Goal: Information Seeking & Learning: Learn about a topic

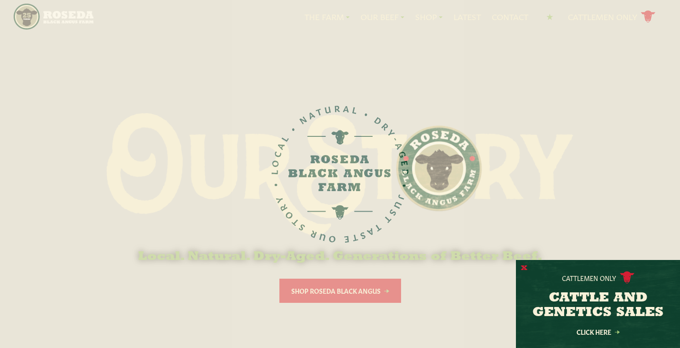
click at [527, 266] on button "X" at bounding box center [524, 268] width 6 height 10
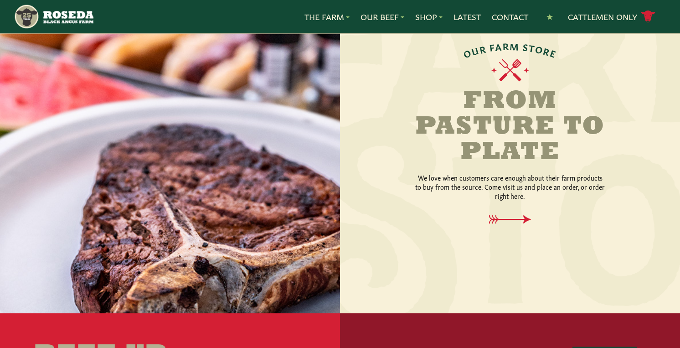
scroll to position [1076, 0]
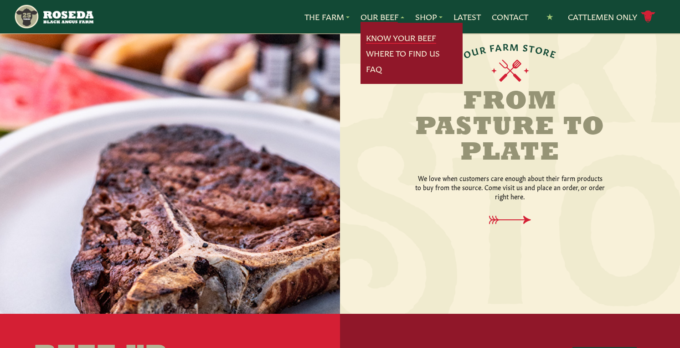
click at [391, 36] on link "Know Your Beef" at bounding box center [401, 38] width 70 height 12
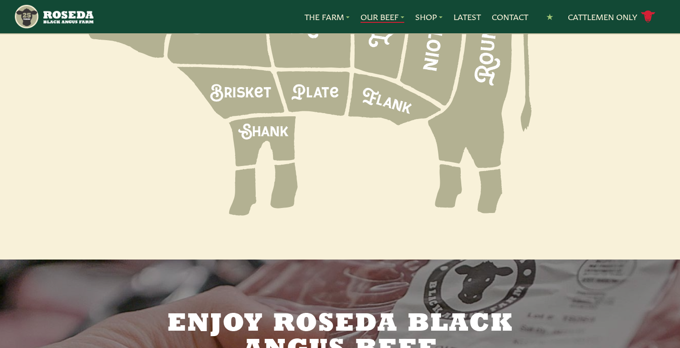
scroll to position [1399, 0]
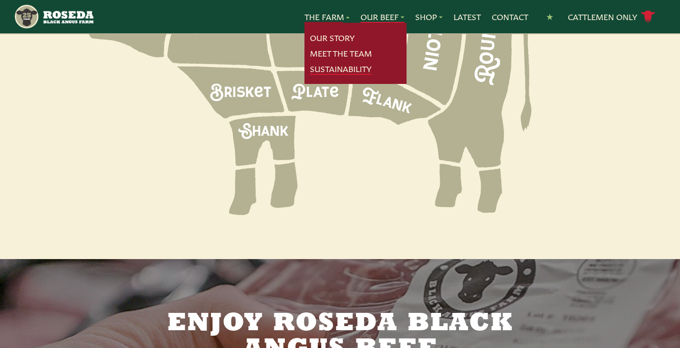
click at [321, 70] on link "Sustainability" at bounding box center [340, 69] width 61 height 12
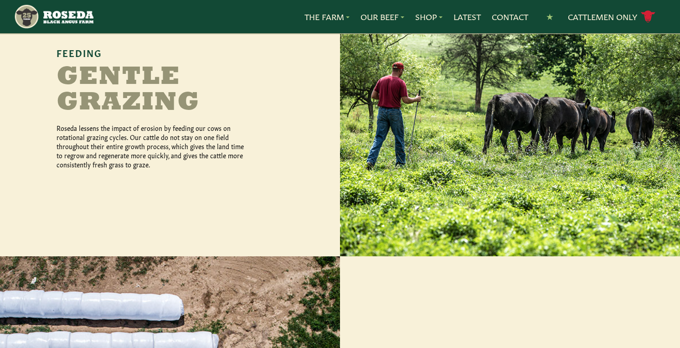
scroll to position [493, 0]
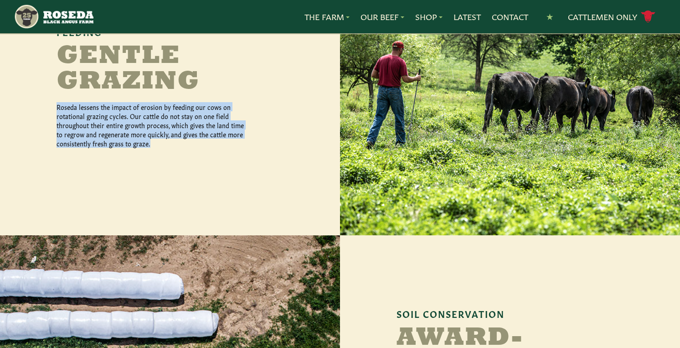
drag, startPoint x: 48, startPoint y: 99, endPoint x: 164, endPoint y: 137, distance: 122.3
click at [164, 137] on div "Feeding Gentle Grazing Roseda lessens the impact of erosion by feeding our cows…" at bounding box center [170, 95] width 340 height 282
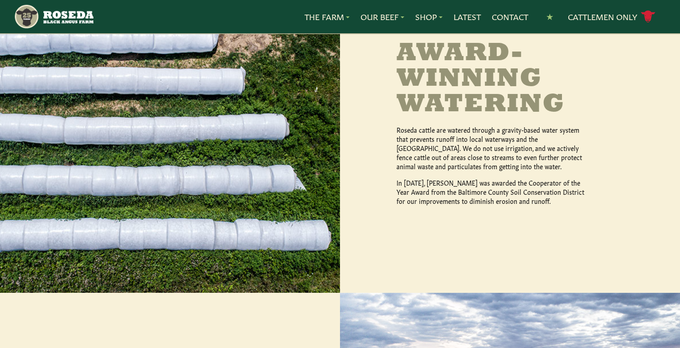
scroll to position [793, 0]
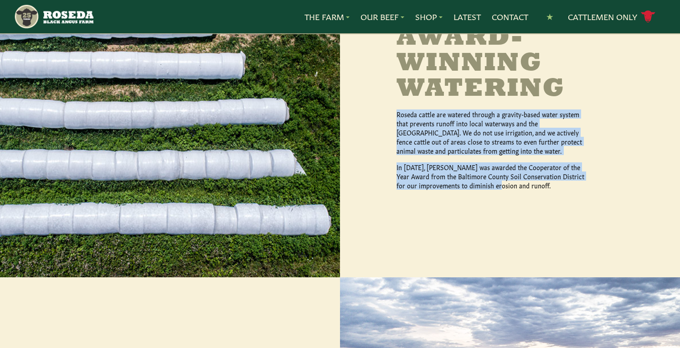
drag, startPoint x: 387, startPoint y: 100, endPoint x: 504, endPoint y: 180, distance: 141.8
click at [504, 180] on div "Soil Conservation Award-Winning Watering Roseda cattle are watered through a gr…" at bounding box center [510, 106] width 340 height 342
click at [504, 180] on p "In [DATE], [PERSON_NAME] was awarded the Cooperator of the Year Award from the …" at bounding box center [491, 175] width 191 height 27
drag, startPoint x: 395, startPoint y: 110, endPoint x: 584, endPoint y: 199, distance: 209.5
click at [584, 199] on div "Soil Conservation Award-Winning Watering Roseda cattle are watered through a gr…" at bounding box center [510, 106] width 340 height 342
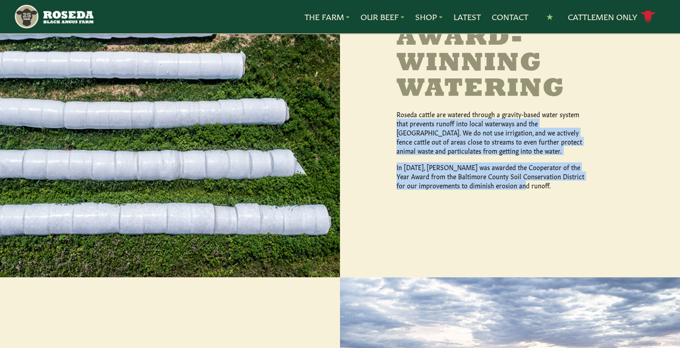
click at [584, 199] on div "Soil Conservation Award-Winning Watering Roseda cattle are watered through a gr…" at bounding box center [510, 106] width 340 height 342
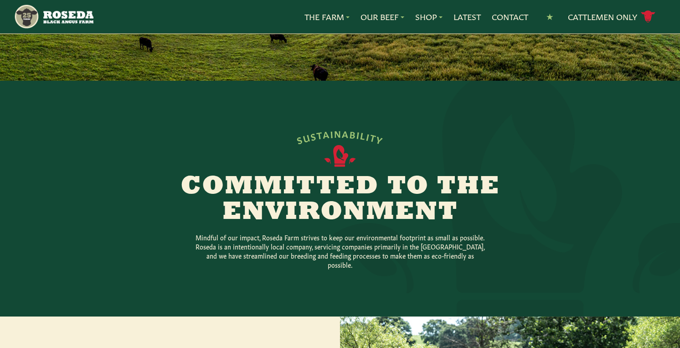
scroll to position [132, 0]
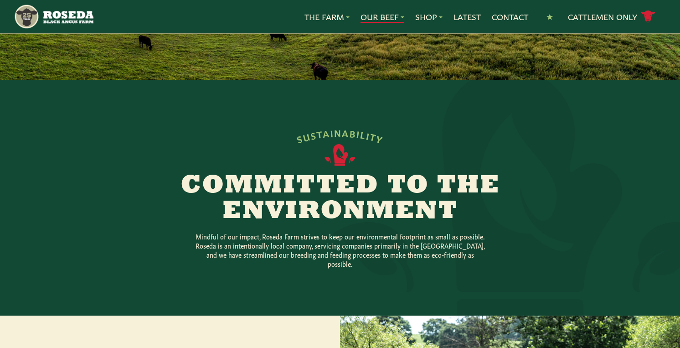
click at [381, 14] on link "Our Beef" at bounding box center [382, 17] width 44 height 12
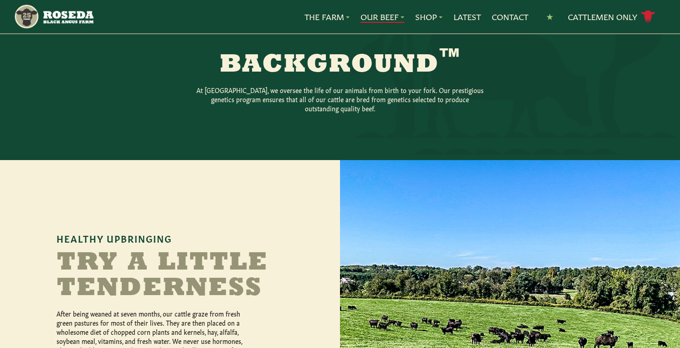
scroll to position [380, 0]
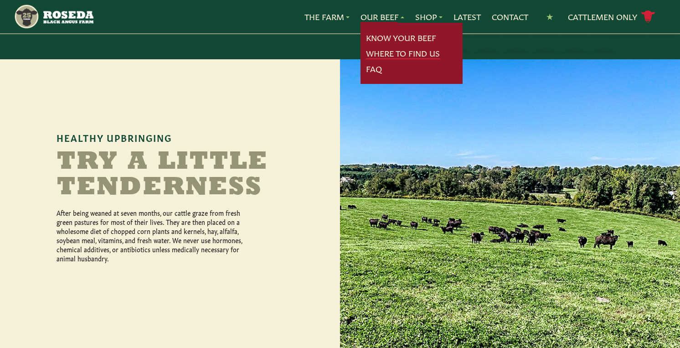
click at [385, 50] on link "Where To Find Us" at bounding box center [403, 53] width 74 height 12
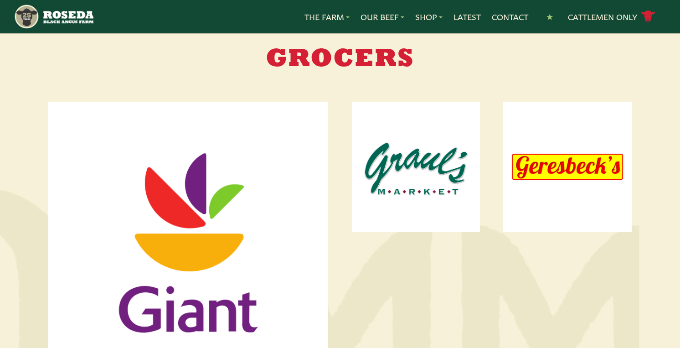
scroll to position [465, 0]
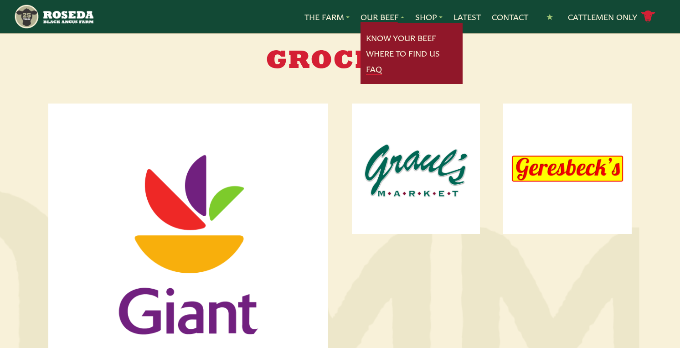
click at [372, 71] on link "FAQ" at bounding box center [374, 69] width 16 height 12
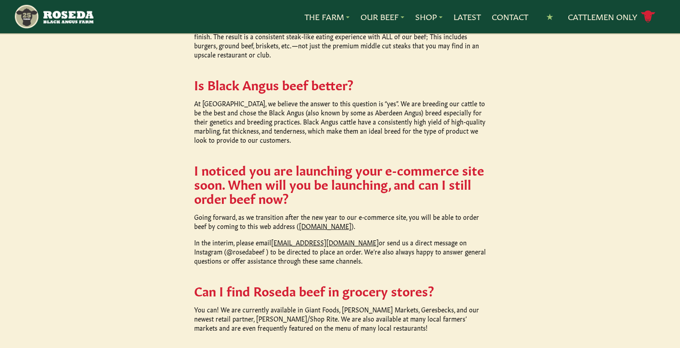
scroll to position [802, 0]
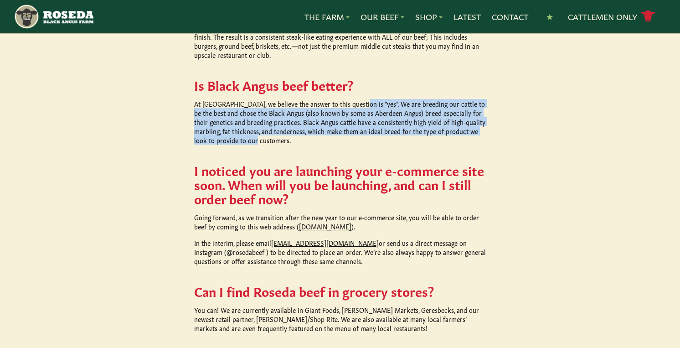
drag, startPoint x: 353, startPoint y: 81, endPoint x: 392, endPoint y: 118, distance: 53.2
click at [392, 118] on p "At [GEOGRAPHIC_DATA], we believe the answer to this question is “yes”. We are b…" at bounding box center [340, 122] width 292 height 46
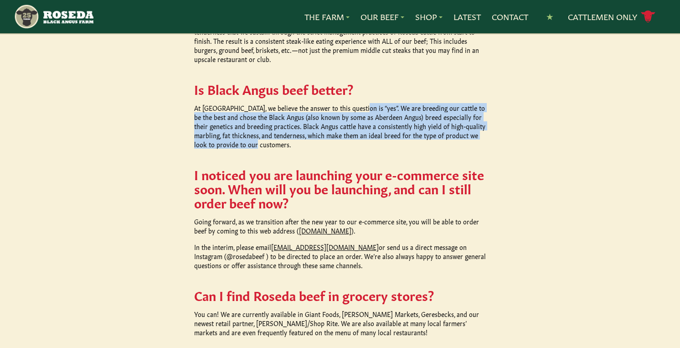
scroll to position [795, 0]
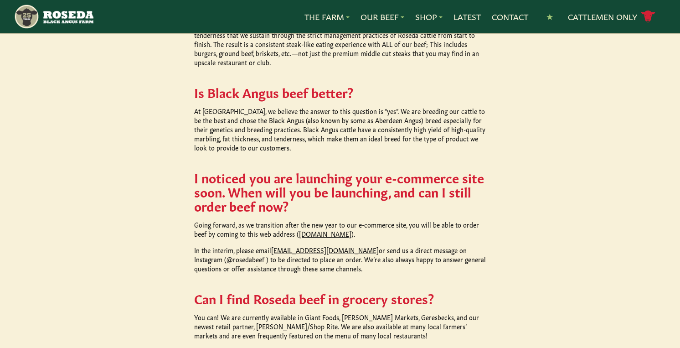
click at [390, 119] on p "At [GEOGRAPHIC_DATA], we believe the answer to this question is “yes”. We are b…" at bounding box center [340, 129] width 292 height 46
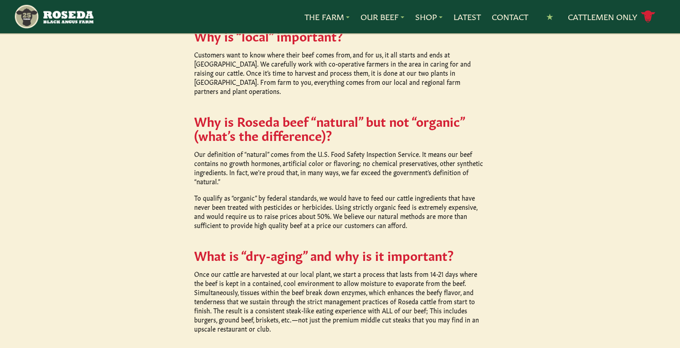
drag, startPoint x: 225, startPoint y: 171, endPoint x: 415, endPoint y: 175, distance: 190.5
click at [419, 193] on p "To qualify as “organic” by federal standards, we would have to feed our cattle …" at bounding box center [340, 211] width 292 height 36
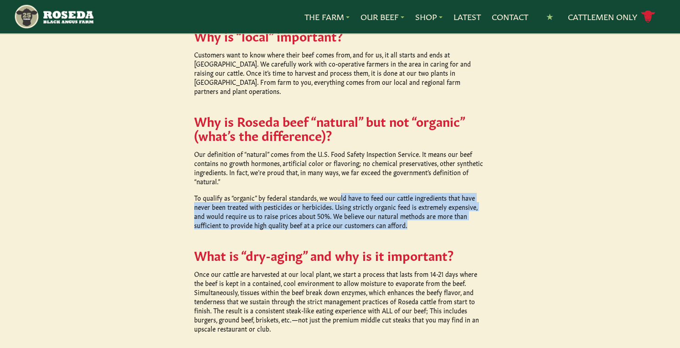
drag, startPoint x: 338, startPoint y: 172, endPoint x: 469, endPoint y: 200, distance: 134.1
click at [469, 200] on p "To qualify as “organic” by federal standards, we would have to feed our cattle …" at bounding box center [340, 211] width 292 height 36
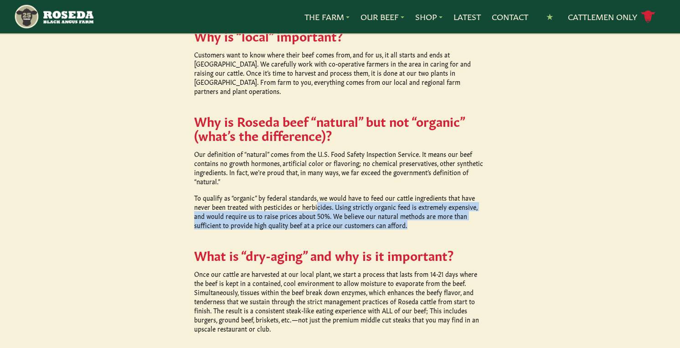
drag, startPoint x: 315, startPoint y: 183, endPoint x: 407, endPoint y: 198, distance: 92.8
click at [407, 198] on p "To qualify as “organic” by federal standards, we would have to feed our cattle …" at bounding box center [340, 211] width 292 height 36
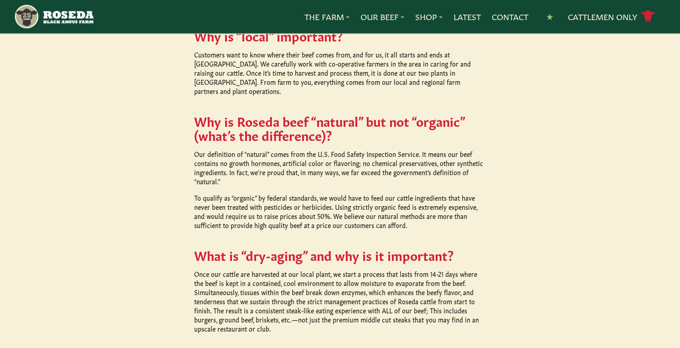
click at [444, 113] on h5 "Why is Roseda beef “natural” but not “organic” (what’s the difference)?" at bounding box center [340, 127] width 292 height 28
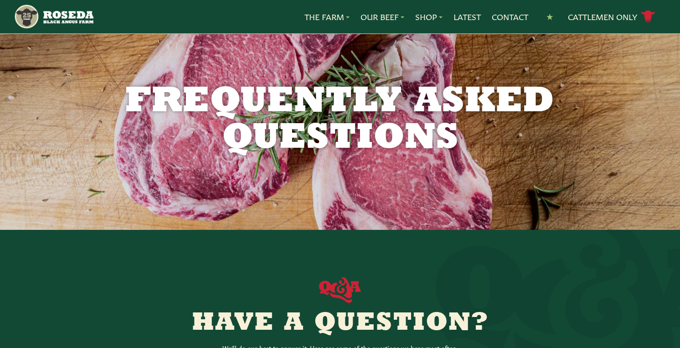
scroll to position [0, 0]
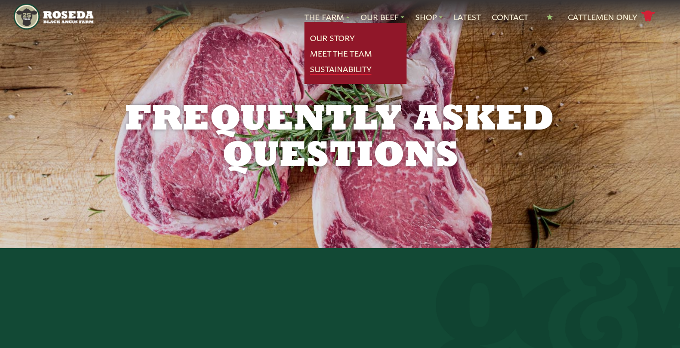
click at [331, 69] on link "Sustainability" at bounding box center [340, 69] width 61 height 12
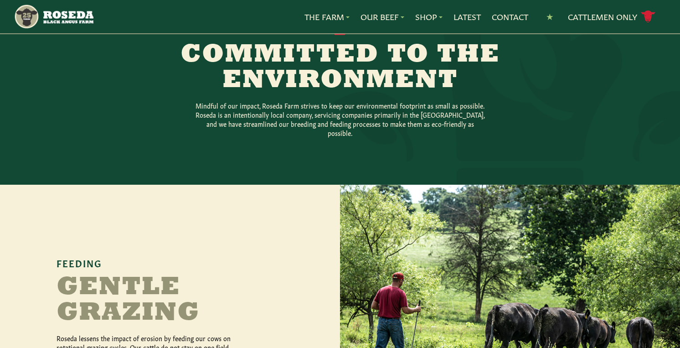
scroll to position [260, 0]
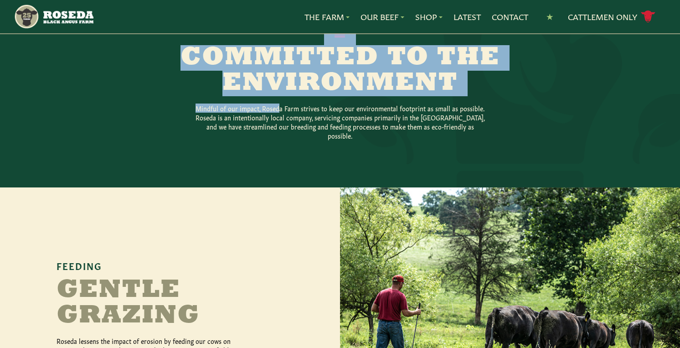
drag, startPoint x: 282, startPoint y: 111, endPoint x: 352, endPoint y: 140, distance: 76.1
click at [352, 140] on section "S U S T A I N A B I L I T Y Committed to the Environment Mindful of our impact,…" at bounding box center [340, 70] width 680 height 236
click at [352, 140] on div at bounding box center [339, 69] width 747 height 259
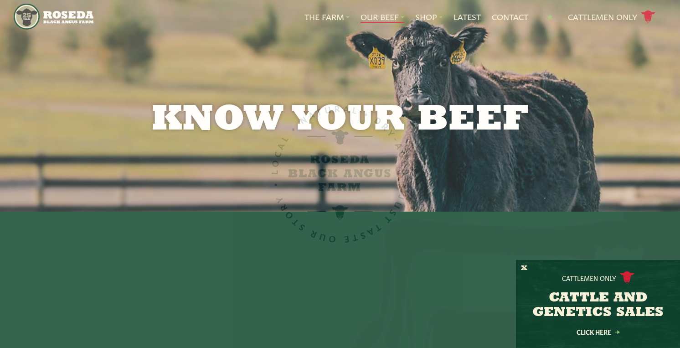
click at [527, 269] on div "Cattlemen Only CATTLE AND GENETICS SALES Click Here" at bounding box center [598, 304] width 164 height 88
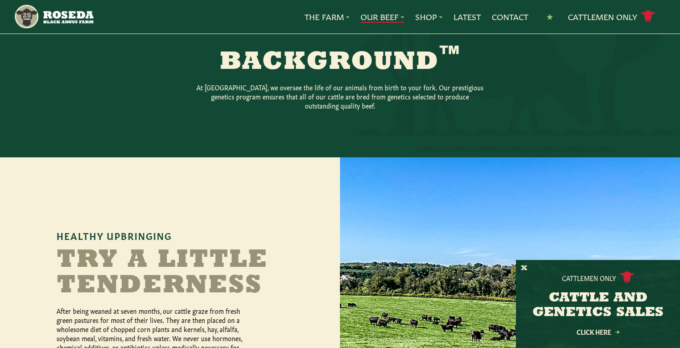
scroll to position [435, 0]
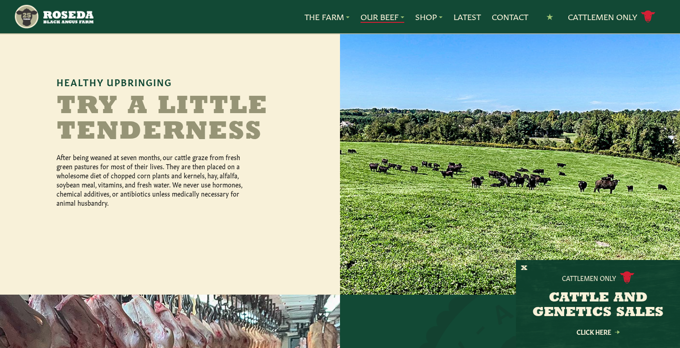
click at [205, 240] on div "Healthy Upbringing Try a Little Tenderness After being weaned at seven months, …" at bounding box center [170, 149] width 340 height 291
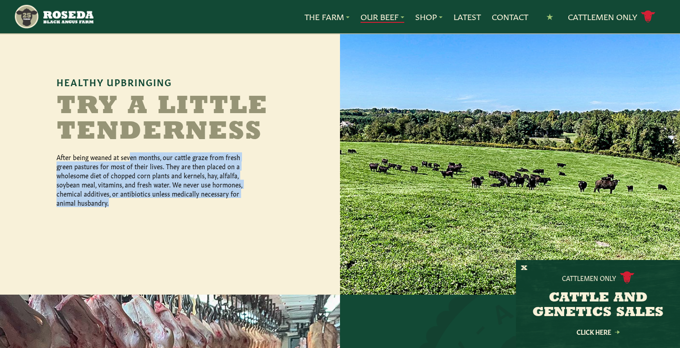
drag, startPoint x: 130, startPoint y: 149, endPoint x: 195, endPoint y: 200, distance: 82.3
click at [195, 200] on div "Healthy Upbringing Try a Little Tenderness After being weaned at seven months, …" at bounding box center [170, 149] width 340 height 291
drag, startPoint x: 195, startPoint y: 200, endPoint x: 148, endPoint y: 147, distance: 70.4
click at [148, 147] on div "Healthy Upbringing Try a Little Tenderness After being weaned at seven months, …" at bounding box center [170, 149] width 340 height 291
